Goal: Download file/media

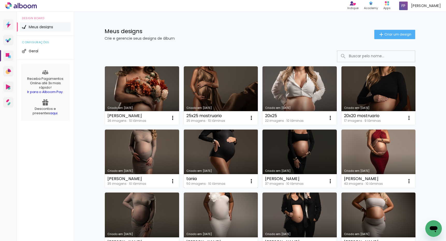
click at [201, 149] on link "Criado em [DATE]" at bounding box center [221, 158] width 74 height 58
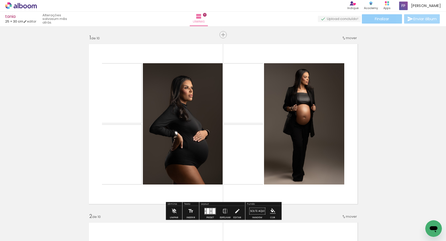
click at [376, 16] on paper-button "Finalizar" at bounding box center [382, 18] width 40 height 9
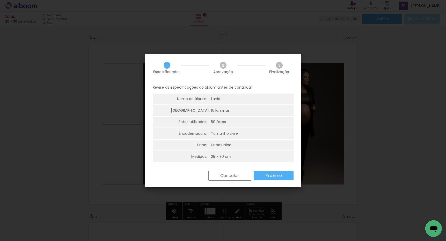
click at [0, 0] on slot "Próximo" at bounding box center [0, 0] width 0 height 0
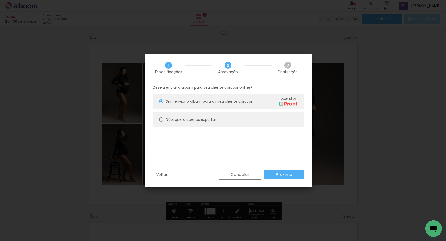
click at [159, 119] on paper-radio-button "Não, quero apenas exportar" at bounding box center [228, 120] width 151 height 16
type paper-radio-button "on"
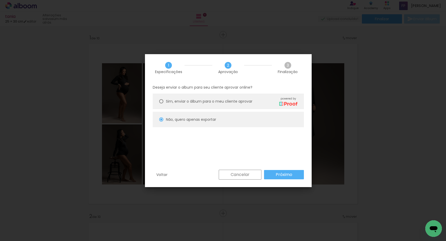
click at [0, 0] on slot "Próximo" at bounding box center [0, 0] width 0 height 0
type input "Alta, 300 DPI"
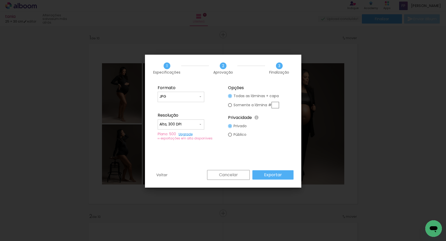
click at [271, 178] on paper-button "Exportar" at bounding box center [272, 174] width 41 height 9
click at [274, 174] on div "Cancelar Exportar" at bounding box center [248, 175] width 89 height 10
click at [276, 173] on div "Cancelar Exportar" at bounding box center [248, 175] width 89 height 10
click at [273, 174] on div "Cancelar Exportar" at bounding box center [248, 175] width 89 height 10
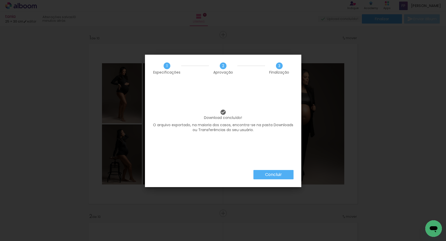
click at [0, 0] on slot "Concluir" at bounding box center [0, 0] width 0 height 0
